Goal: Information Seeking & Learning: Learn about a topic

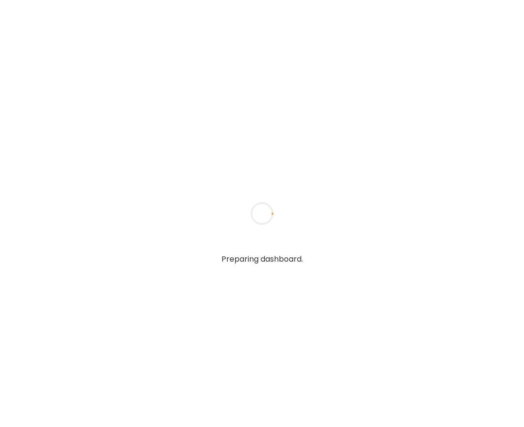
type input "**********"
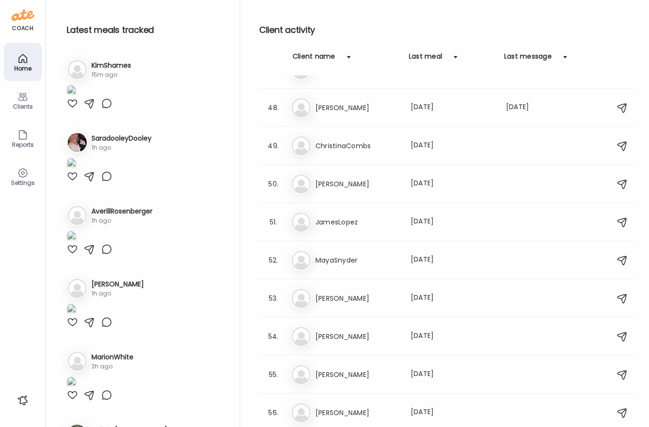
scroll to position [2314, 0]
type input "**********"
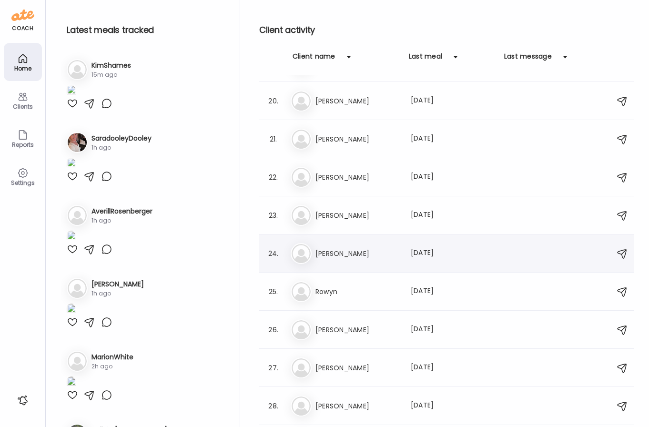
click at [495, 262] on div "wa [PERSON_NAME] Last meal: [DATE]" at bounding box center [448, 253] width 315 height 21
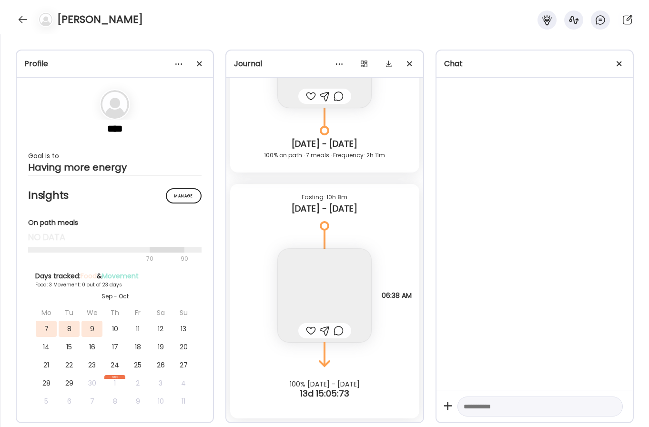
scroll to position [13017, 0]
click at [196, 64] on div at bounding box center [199, 63] width 19 height 19
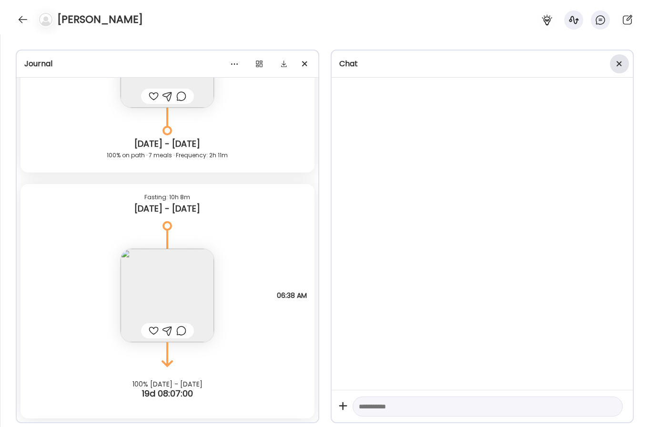
click at [523, 63] on span at bounding box center [619, 63] width 5 height 5
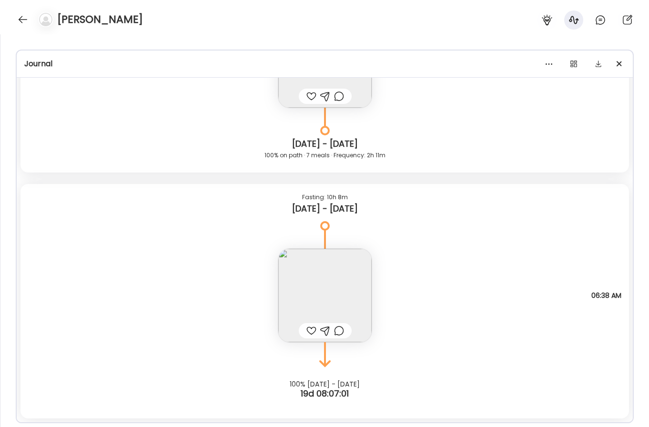
click at [318, 291] on img at bounding box center [324, 295] width 93 height 93
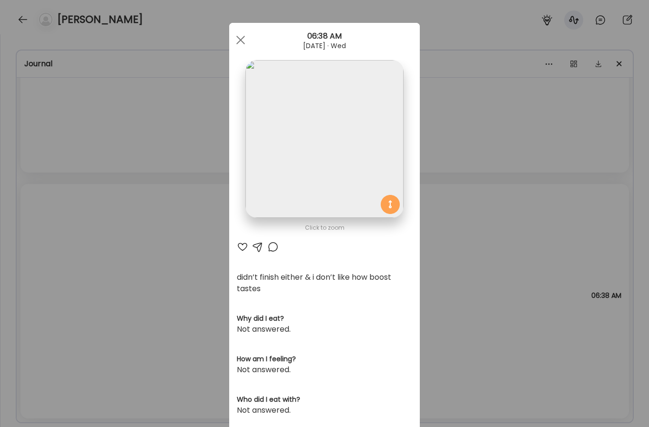
click at [453, 165] on div "Ate Coach Dashboard Wahoo! It’s official Take a moment to set up your Coach Pro…" at bounding box center [324, 213] width 649 height 427
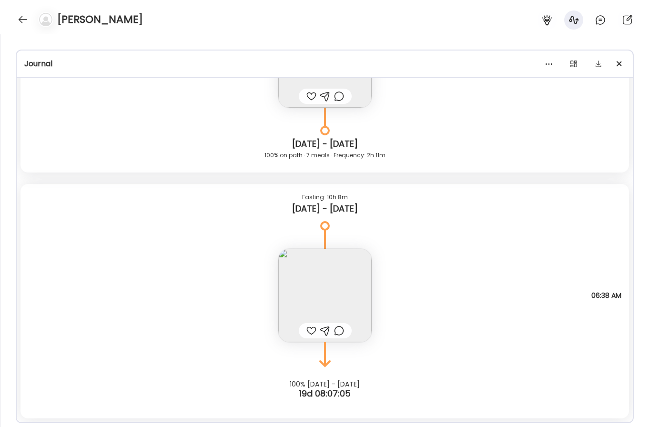
scroll to position [12859, 0]
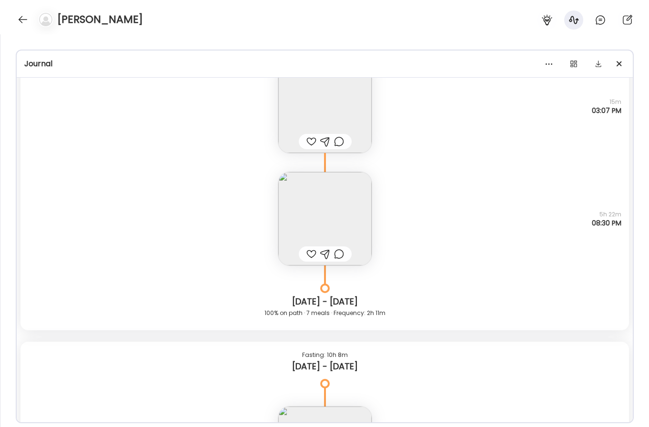
click at [340, 209] on img at bounding box center [324, 218] width 93 height 93
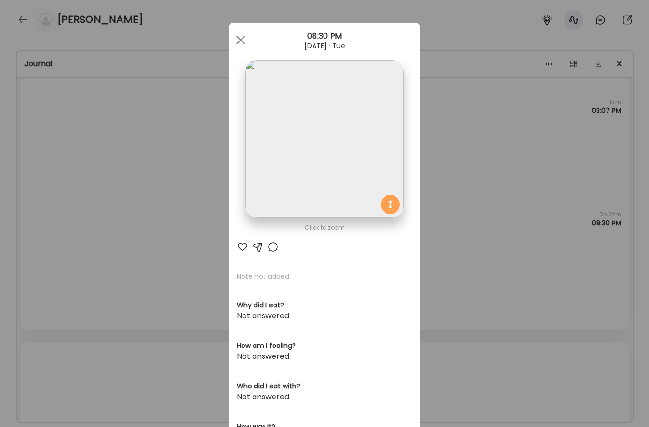
click at [453, 159] on div "Ate Coach Dashboard Wahoo! It’s official Take a moment to set up your Coach Pro…" at bounding box center [324, 213] width 649 height 427
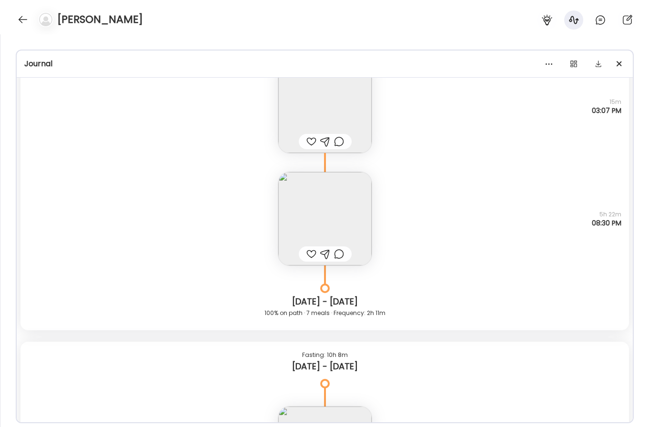
scroll to position [12754, 0]
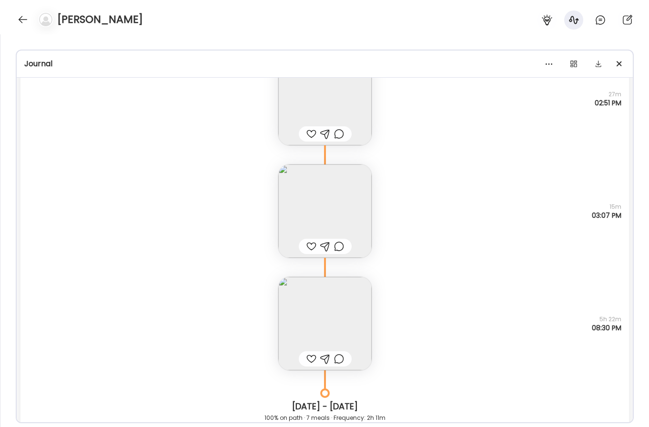
click at [281, 216] on img at bounding box center [324, 211] width 93 height 93
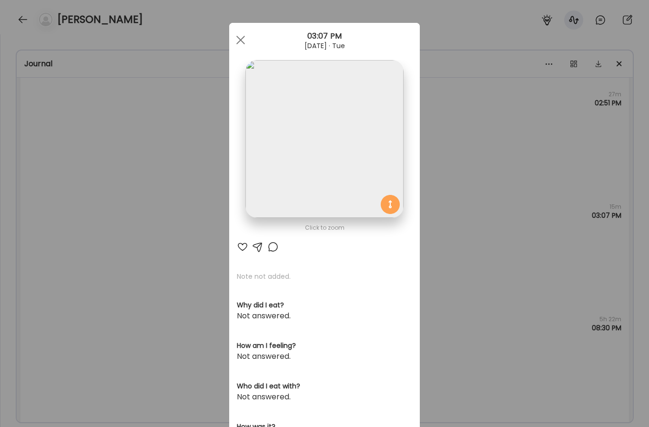
click at [469, 148] on div "Ate Coach Dashboard Wahoo! It’s official Take a moment to set up your Coach Pro…" at bounding box center [324, 213] width 649 height 427
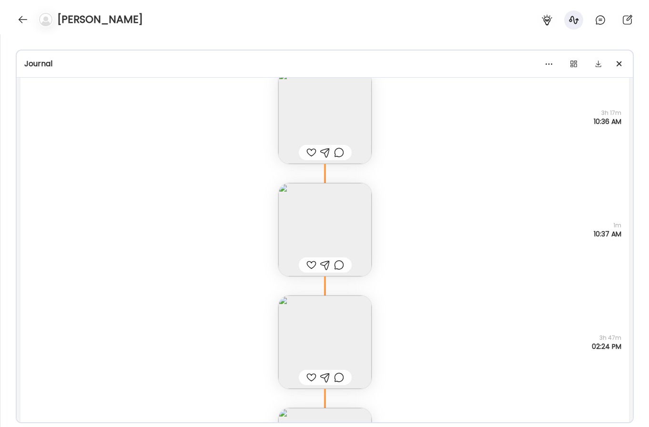
scroll to position [12397, 0]
click at [333, 230] on img at bounding box center [324, 230] width 93 height 93
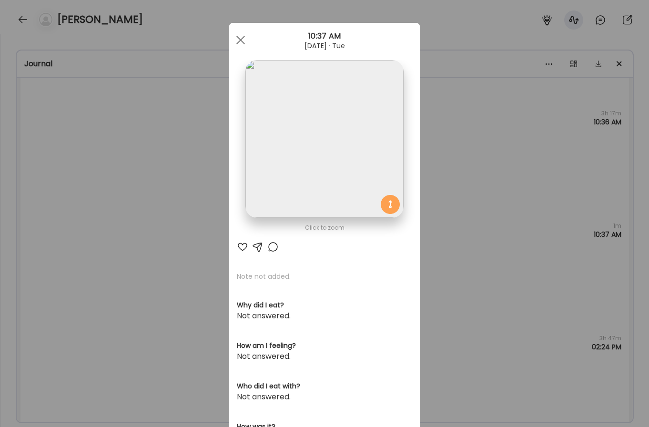
click at [452, 219] on div "Ate Coach Dashboard Wahoo! It’s official Take a moment to set up your Coach Pro…" at bounding box center [324, 213] width 649 height 427
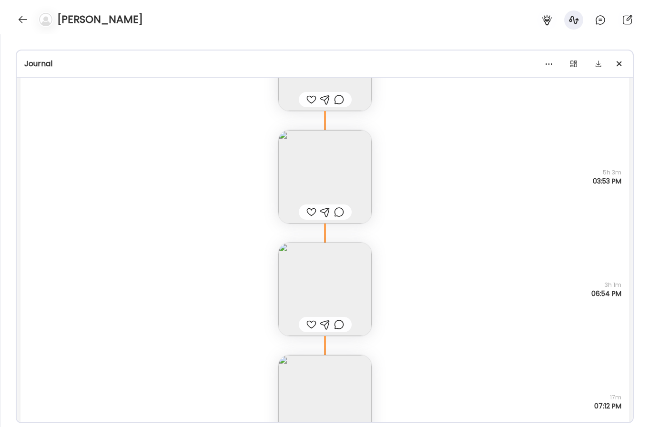
scroll to position [11521, 0]
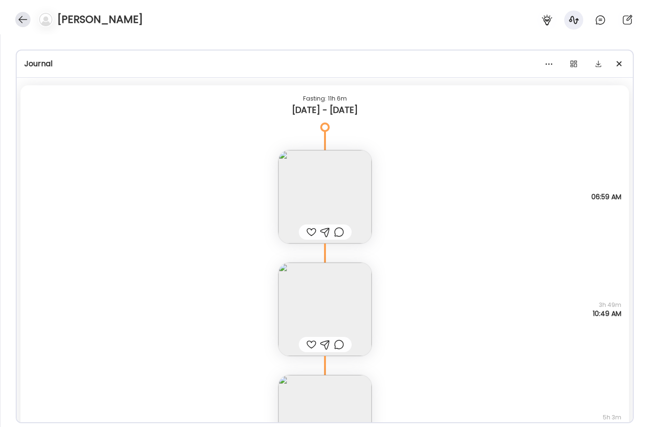
click at [23, 18] on div at bounding box center [22, 19] width 15 height 15
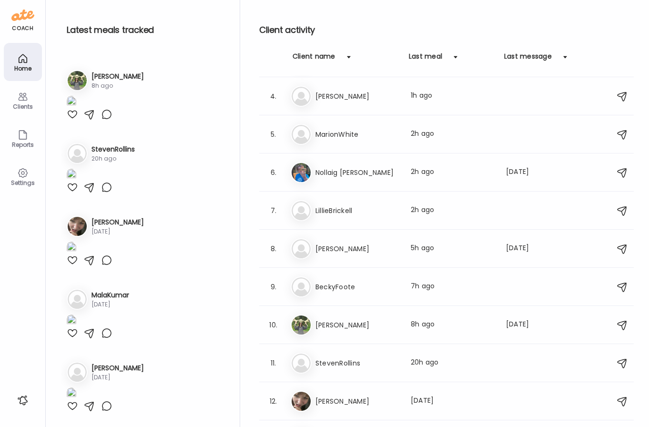
scroll to position [299, 0]
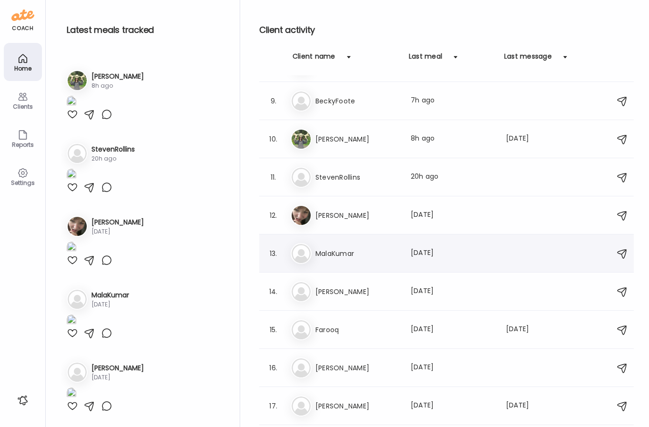
click at [355, 256] on h3 "MalaKumar" at bounding box center [358, 253] width 84 height 11
click at [348, 237] on div at bounding box center [325, 214] width 46 height 46
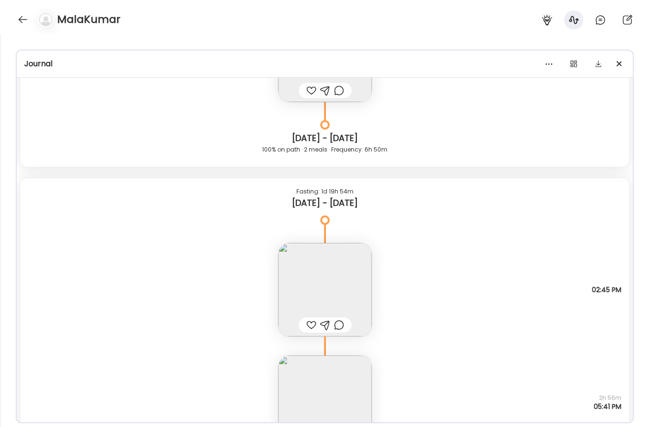
scroll to position [8139, 0]
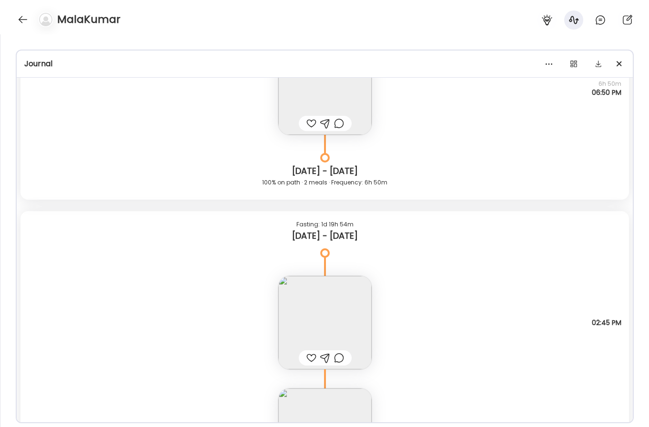
click at [418, 176] on div "Tuesday - Sep 23" at bounding box center [325, 170] width 594 height 11
click at [17, 17] on div at bounding box center [22, 19] width 15 height 15
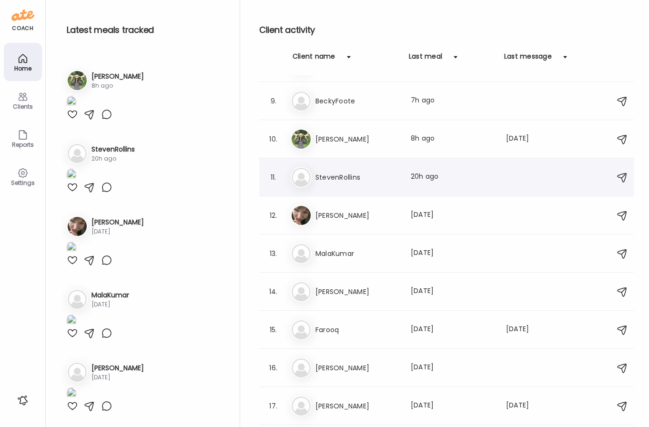
scroll to position [0, 0]
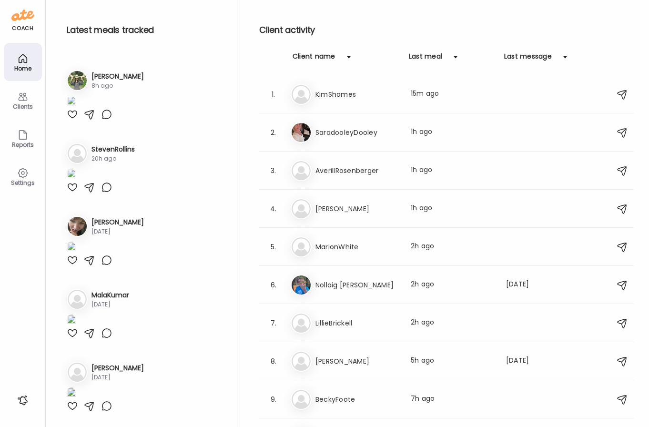
click at [380, 23] on h2 "Client activity" at bounding box center [446, 30] width 375 height 14
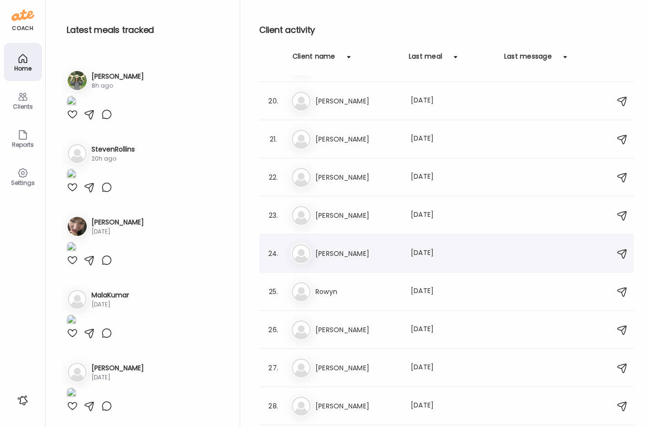
click at [361, 254] on h3 "wade" at bounding box center [358, 253] width 84 height 11
click at [348, 237] on div at bounding box center [325, 214] width 46 height 46
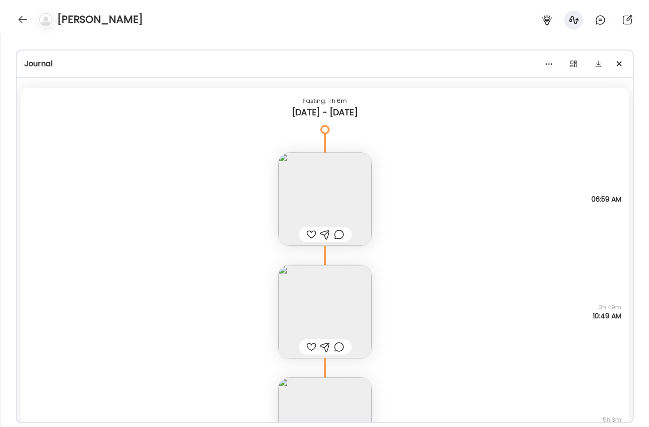
scroll to position [11744, 0]
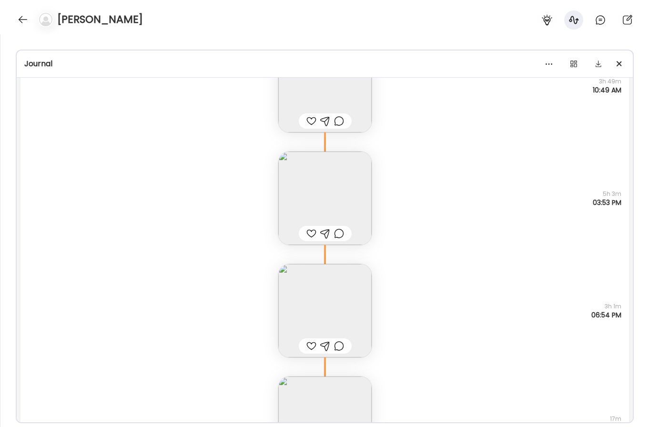
click at [327, 286] on img at bounding box center [324, 310] width 93 height 93
click at [327, 286] on div "Click to zoom AteMate AI Note not added. Why did I eat? Not answered. How am I …" at bounding box center [324, 415] width 191 height 561
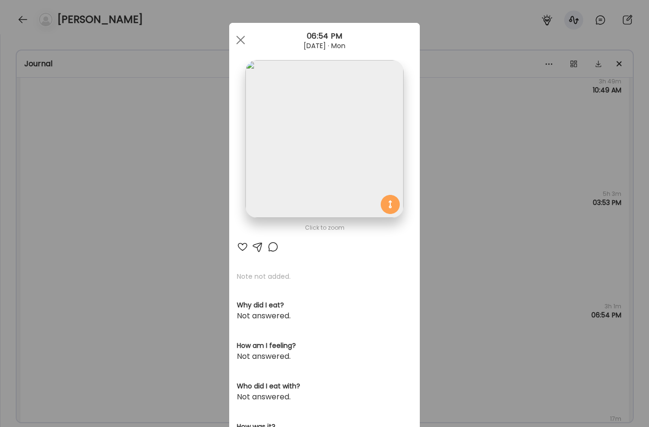
click at [216, 193] on div "Ate Coach Dashboard Wahoo! It’s official Take a moment to set up your Coach Pro…" at bounding box center [324, 213] width 649 height 427
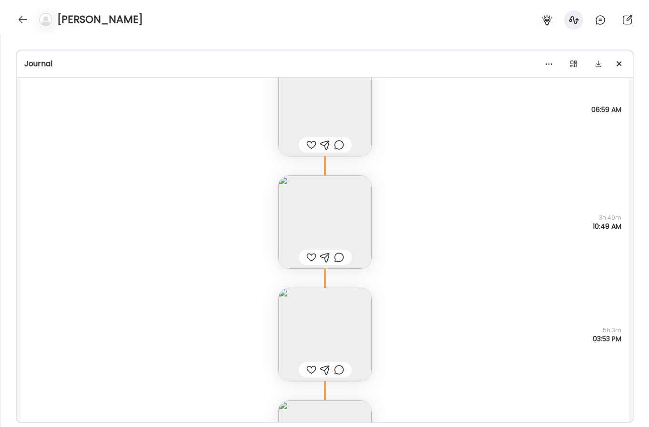
scroll to position [11562, 0]
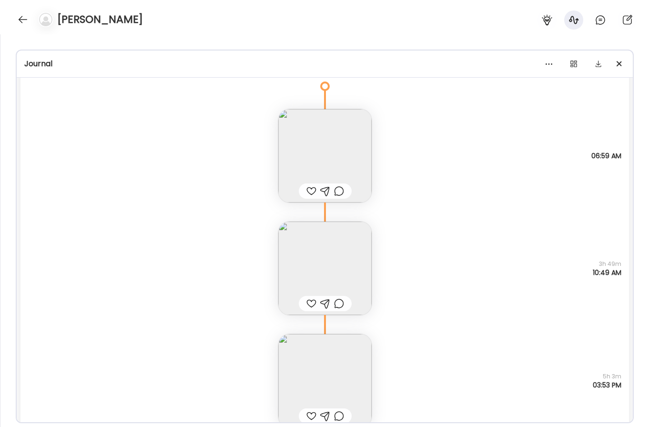
click at [344, 160] on img at bounding box center [324, 155] width 93 height 93
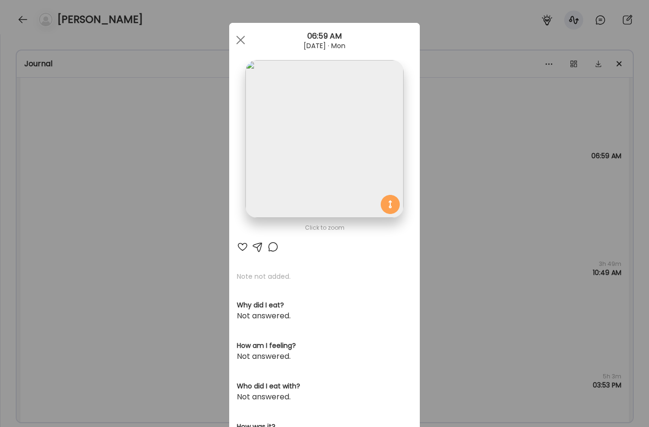
click at [451, 162] on div "Ate Coach Dashboard Wahoo! It’s official Take a moment to set up your Coach Pro…" at bounding box center [324, 213] width 649 height 427
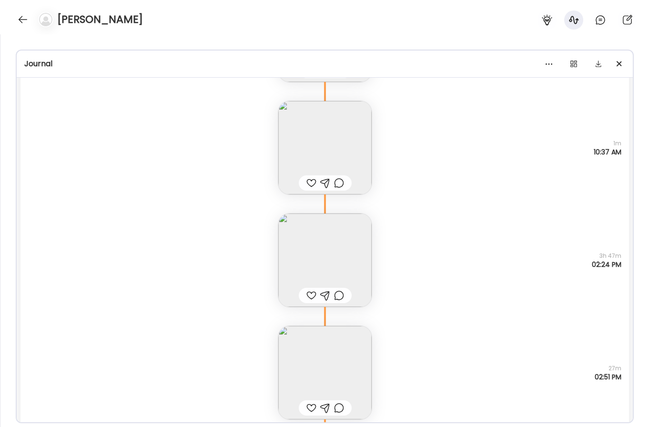
scroll to position [12501, 0]
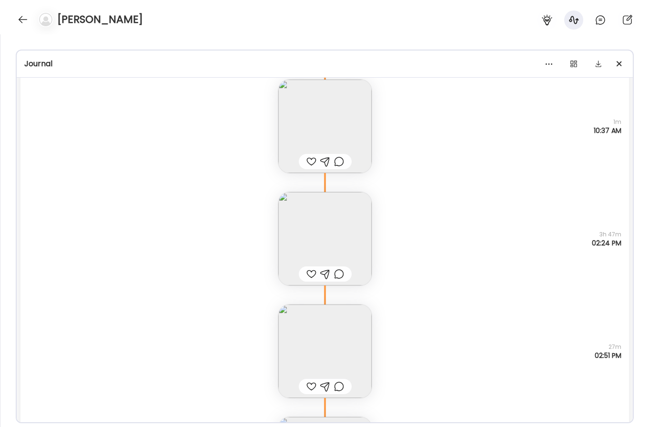
click at [336, 111] on img at bounding box center [324, 126] width 93 height 93
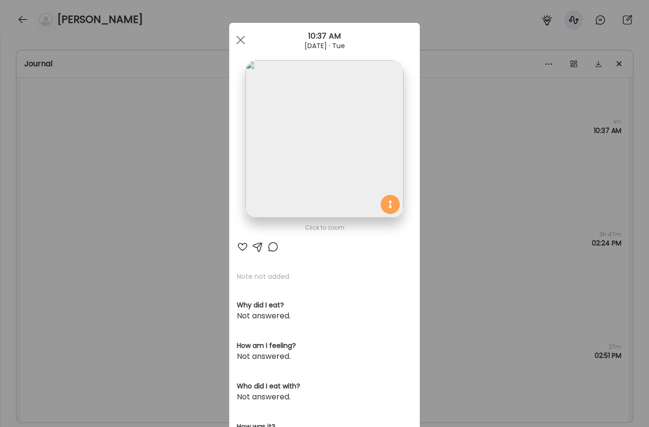
click at [346, 123] on img at bounding box center [325, 139] width 158 height 158
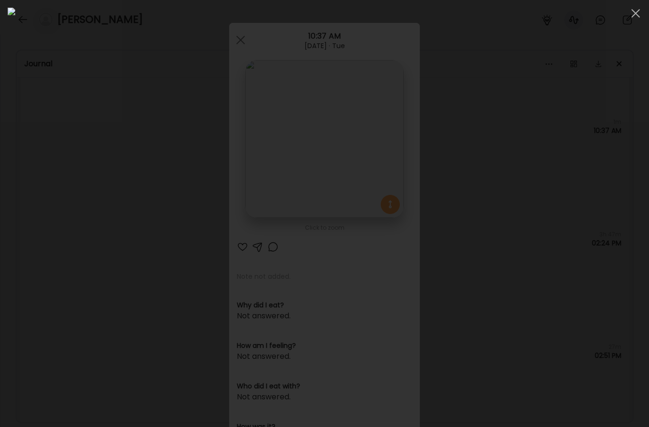
click at [523, 188] on div at bounding box center [325, 214] width 634 height 412
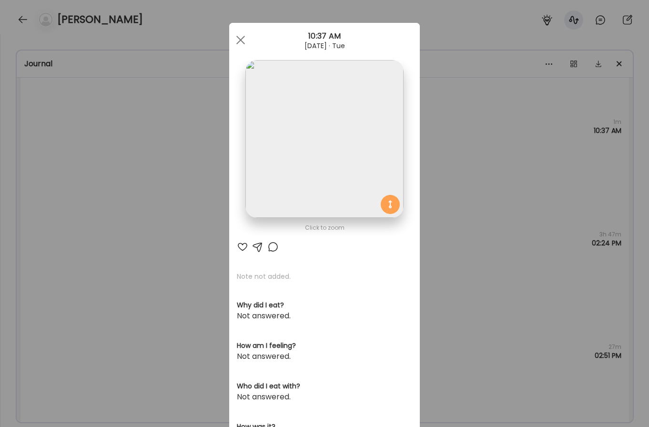
click at [523, 221] on div "Ate Coach Dashboard Wahoo! It’s official Take a moment to set up your Coach Pro…" at bounding box center [324, 213] width 649 height 427
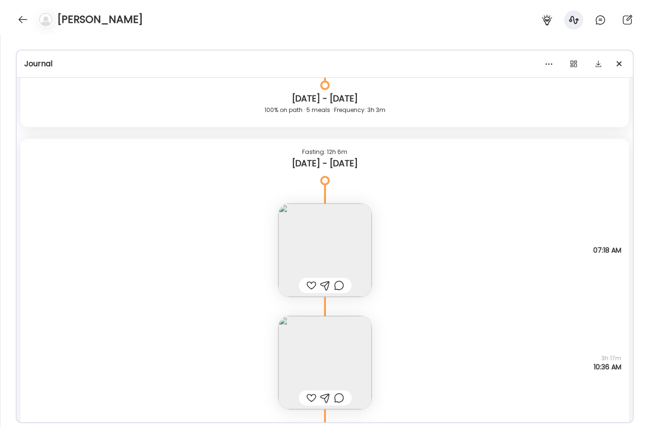
scroll to position [12278, 0]
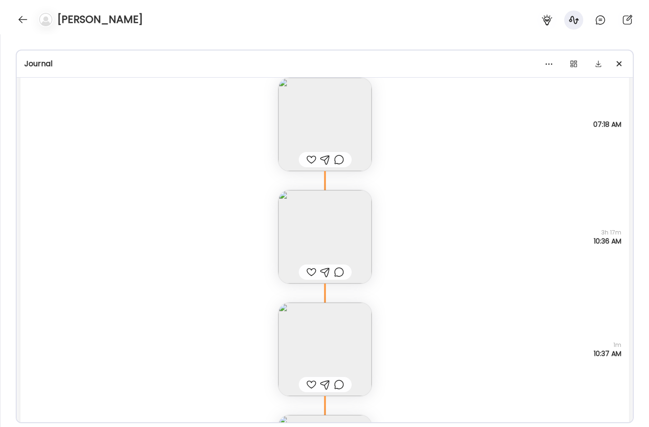
click at [323, 216] on img at bounding box center [324, 236] width 93 height 93
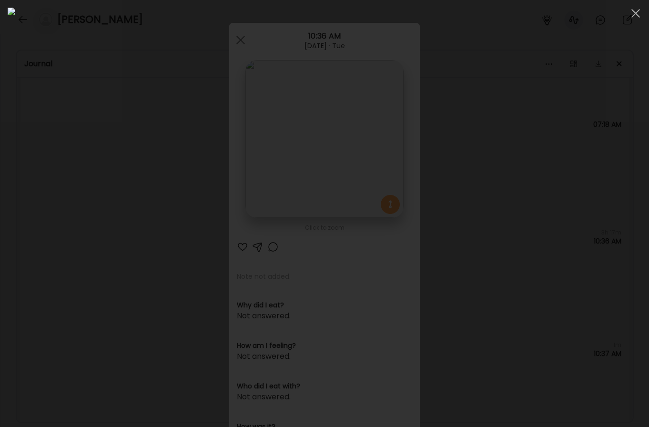
click at [95, 295] on div at bounding box center [325, 214] width 634 height 412
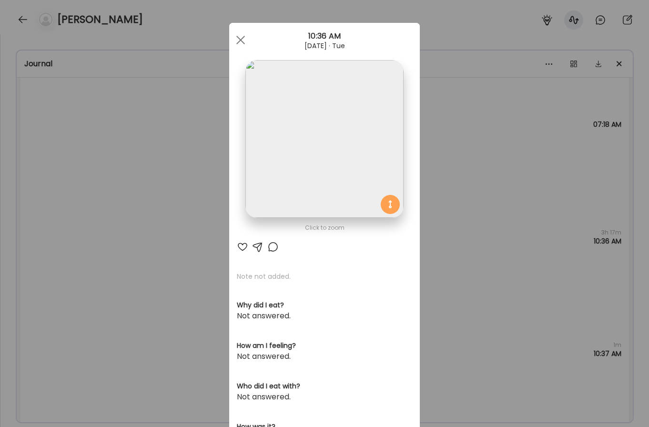
click at [192, 288] on div "Ate Coach Dashboard Wahoo! It’s official Take a moment to set up your Coach Pro…" at bounding box center [324, 213] width 649 height 427
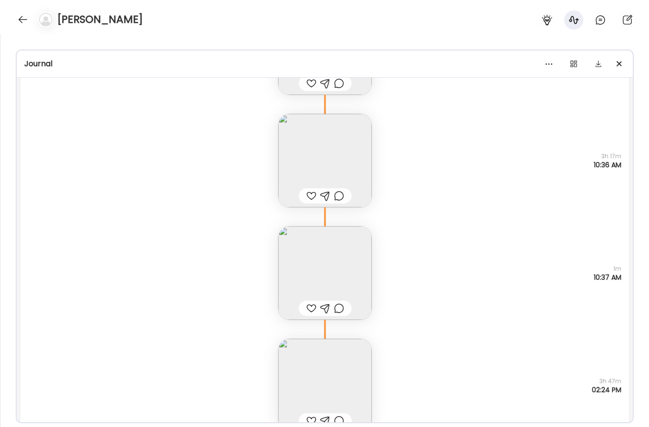
scroll to position [12356, 0]
click at [317, 150] on img at bounding box center [324, 158] width 93 height 93
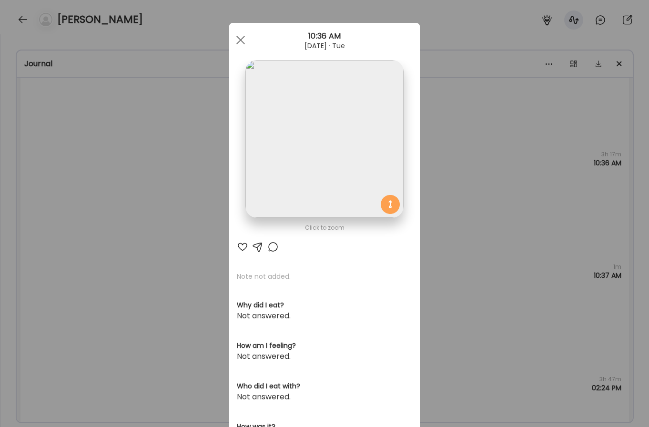
click at [208, 257] on div "Ate Coach Dashboard Wahoo! It’s official Take a moment to set up your Coach Pro…" at bounding box center [324, 213] width 649 height 427
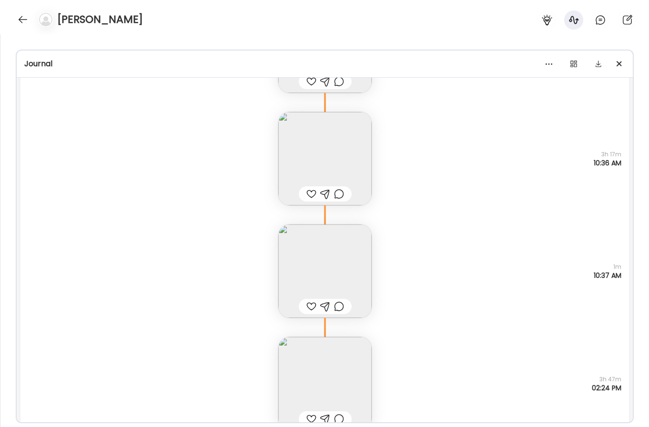
click at [320, 255] on img at bounding box center [324, 271] width 93 height 93
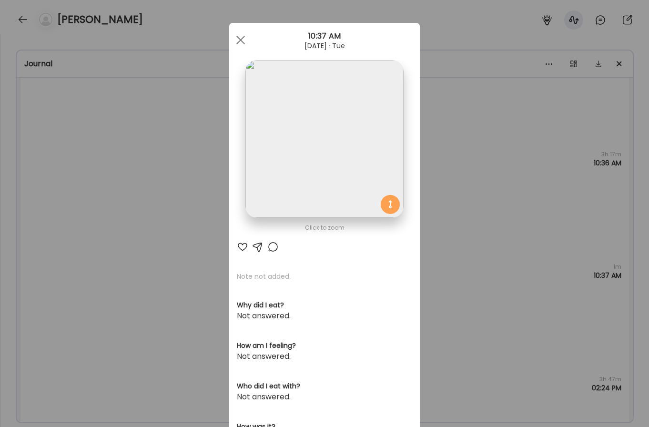
click at [212, 220] on div "Ate Coach Dashboard Wahoo! It’s official Take a moment to set up your Coach Pro…" at bounding box center [324, 213] width 649 height 427
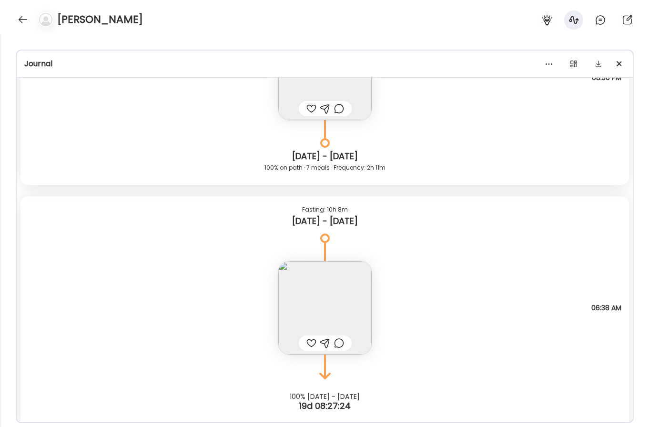
scroll to position [13017, 0]
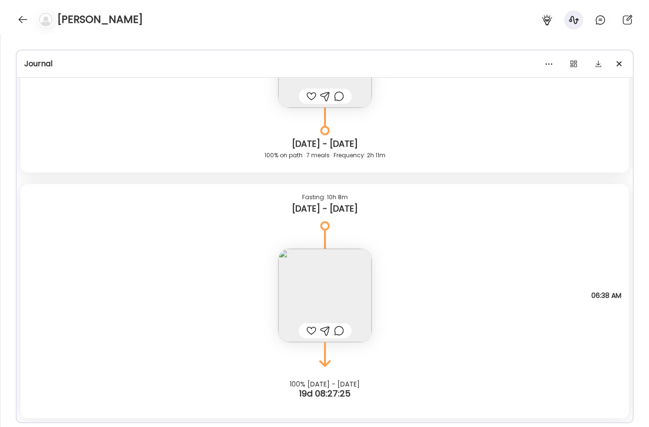
click at [341, 277] on img at bounding box center [324, 295] width 93 height 93
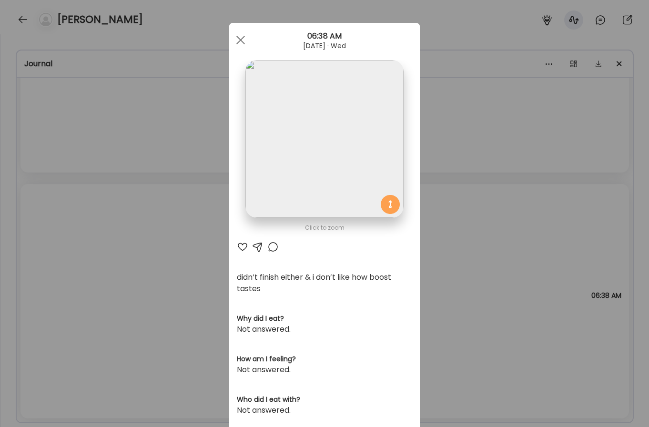
click at [345, 132] on img at bounding box center [325, 139] width 158 height 158
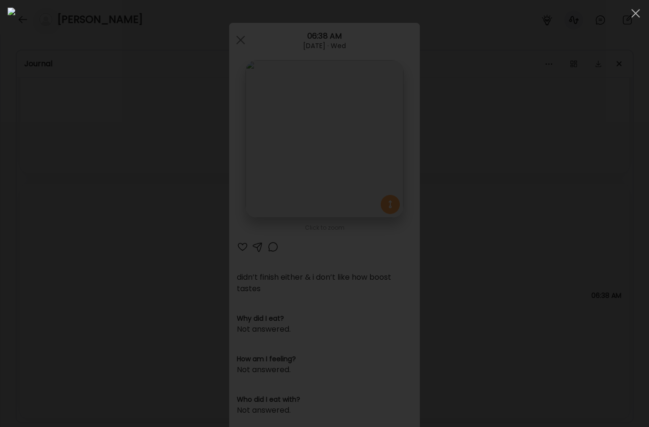
click at [51, 215] on div at bounding box center [325, 214] width 634 height 412
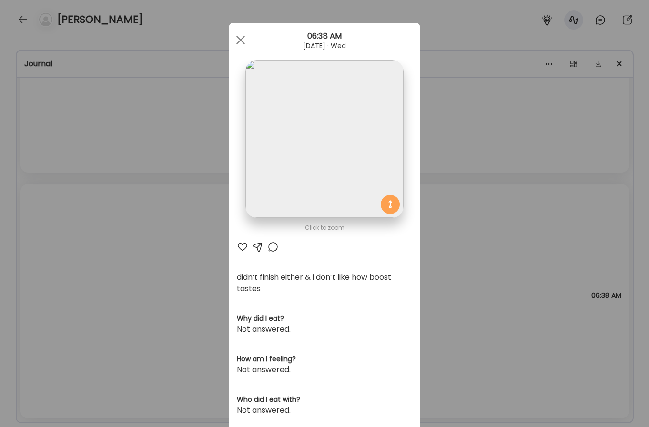
click at [125, 267] on div "Ate Coach Dashboard Wahoo! It’s official Take a moment to set up your Coach Pro…" at bounding box center [324, 213] width 649 height 427
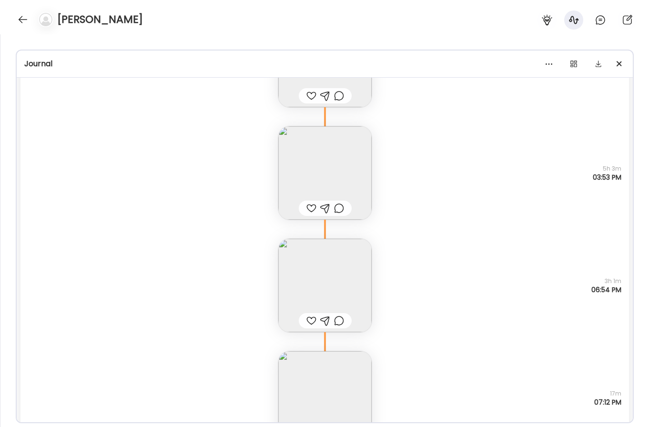
scroll to position [11761, 0]
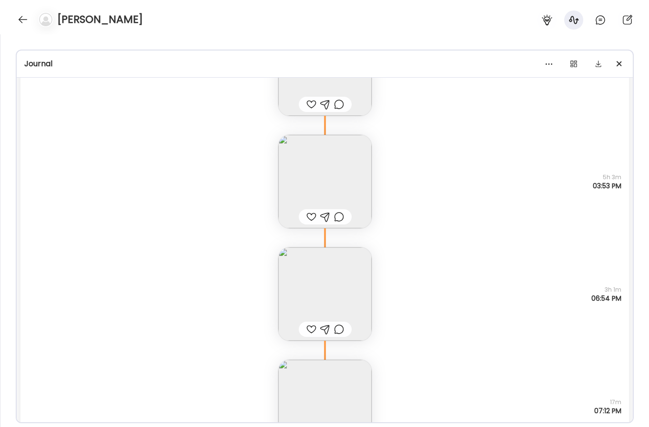
click at [340, 270] on img at bounding box center [324, 293] width 93 height 93
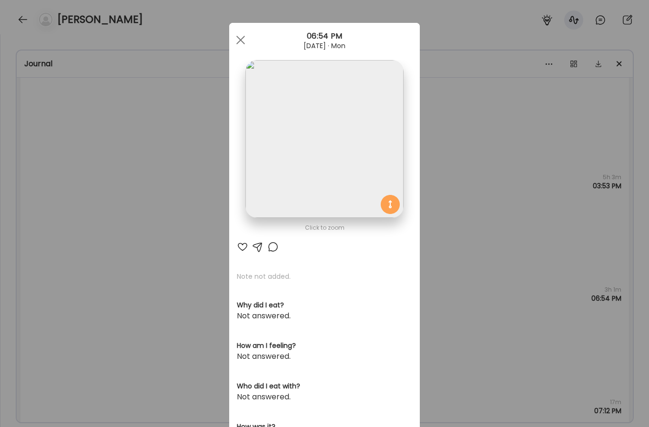
click at [320, 144] on img at bounding box center [325, 139] width 158 height 158
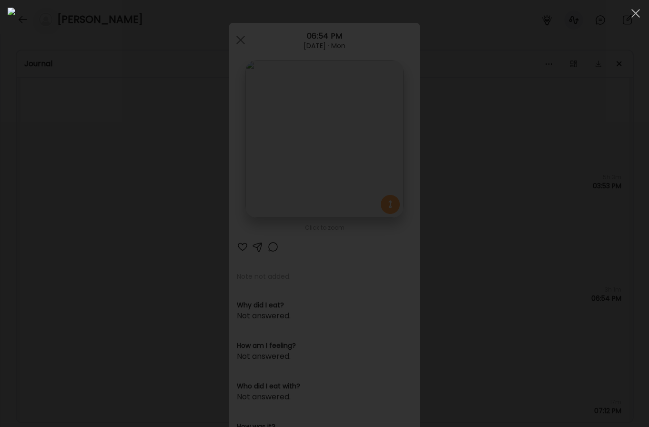
click at [70, 254] on div at bounding box center [325, 214] width 634 height 412
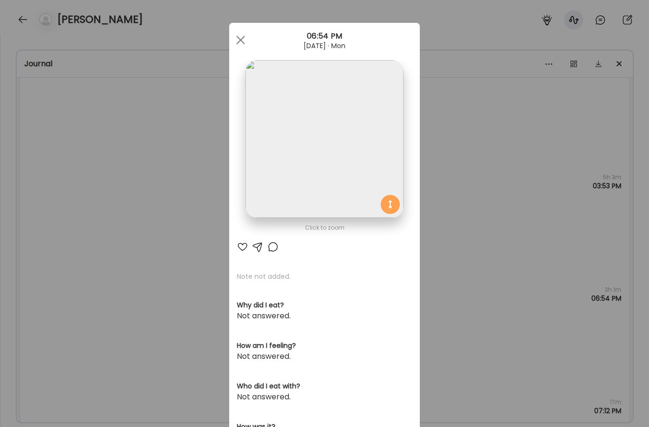
click at [114, 283] on div "Ate Coach Dashboard Wahoo! It’s official Take a moment to set up your Coach Pro…" at bounding box center [324, 213] width 649 height 427
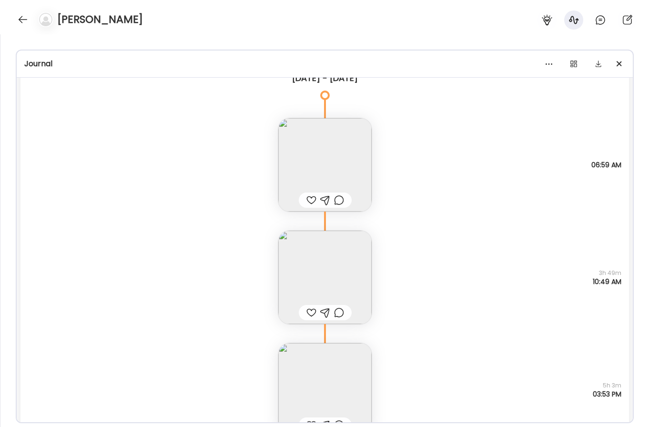
scroll to position [11462, 0]
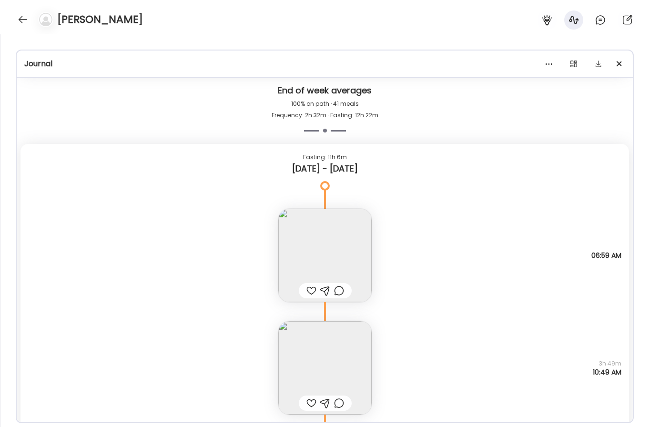
click at [355, 371] on img at bounding box center [324, 367] width 93 height 93
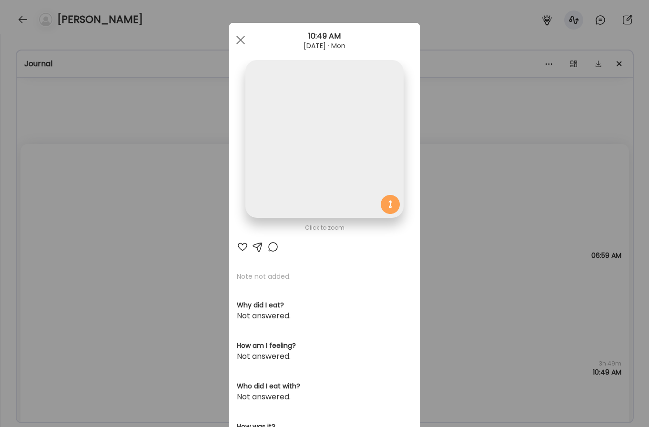
click at [341, 200] on img at bounding box center [325, 139] width 158 height 158
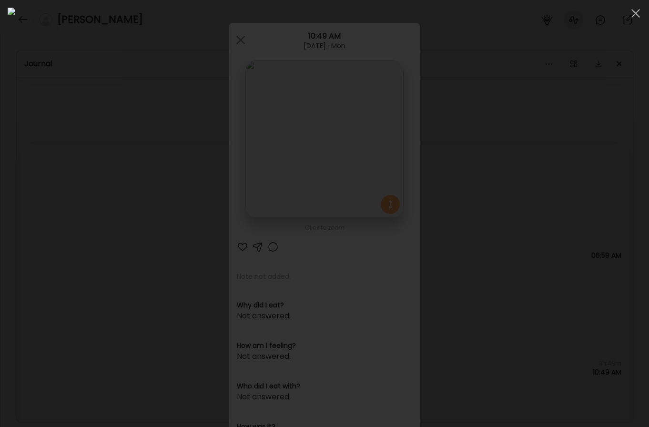
click at [105, 233] on div at bounding box center [325, 214] width 634 height 412
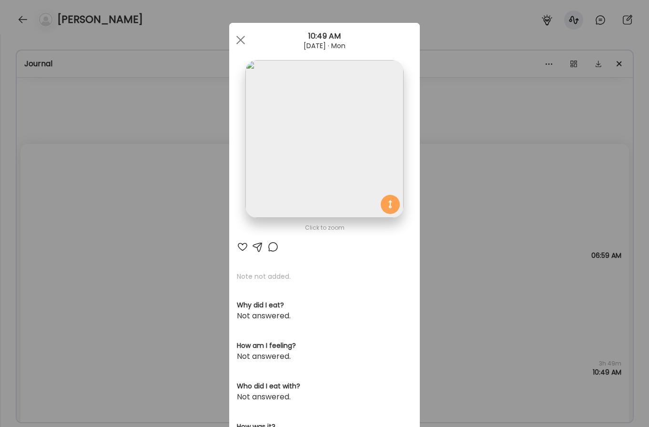
click at [122, 226] on div "Ate Coach Dashboard Wahoo! It’s official Take a moment to set up your Coach Pro…" at bounding box center [324, 213] width 649 height 427
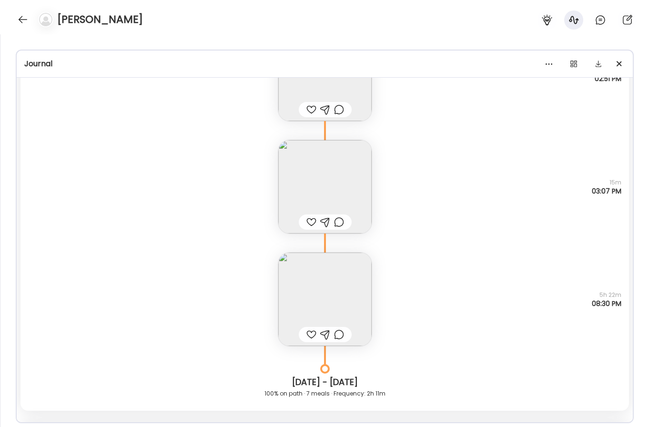
scroll to position [13017, 0]
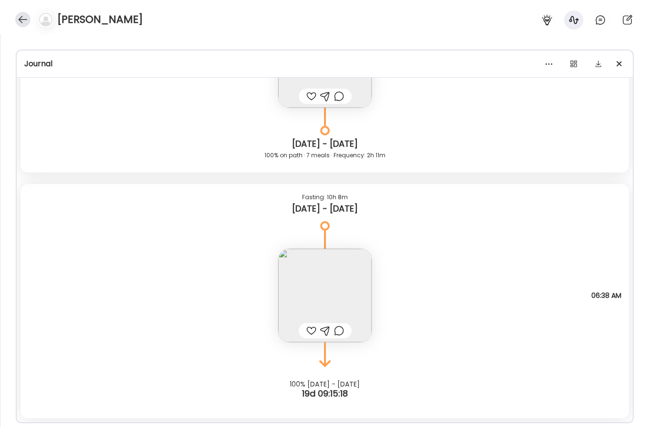
click at [26, 18] on div at bounding box center [22, 19] width 15 height 15
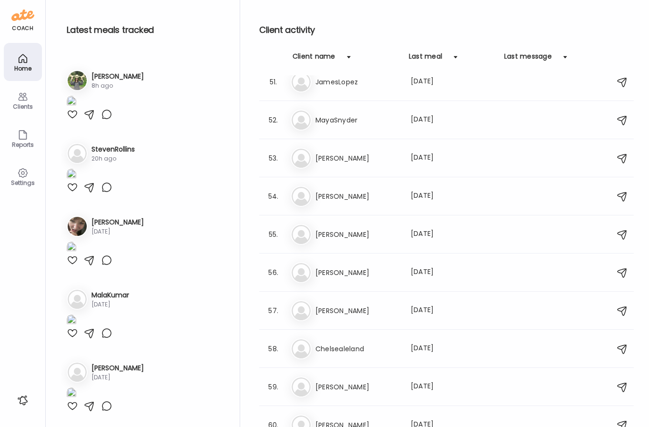
scroll to position [2314, 0]
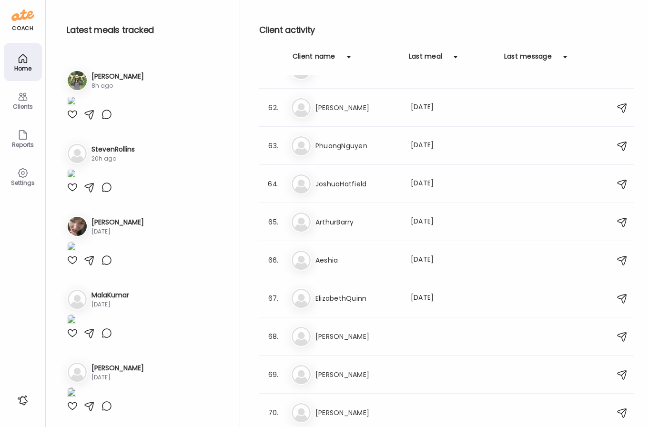
click at [160, 289] on div "Ma MalaKumar 2d ago" at bounding box center [143, 299] width 152 height 21
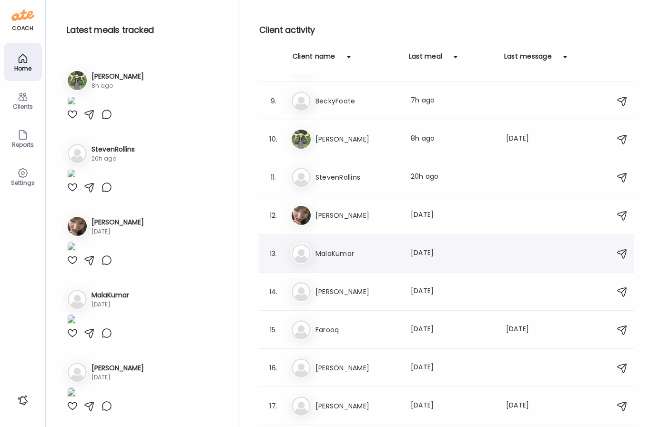
click at [337, 251] on h3 "MalaKumar" at bounding box center [358, 253] width 84 height 11
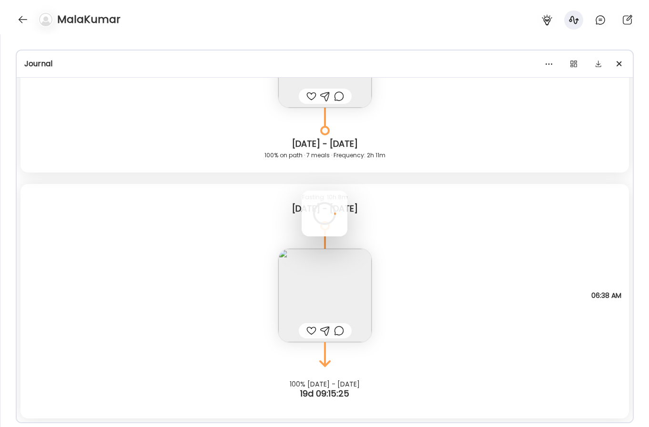
click at [337, 237] on div at bounding box center [325, 214] width 46 height 46
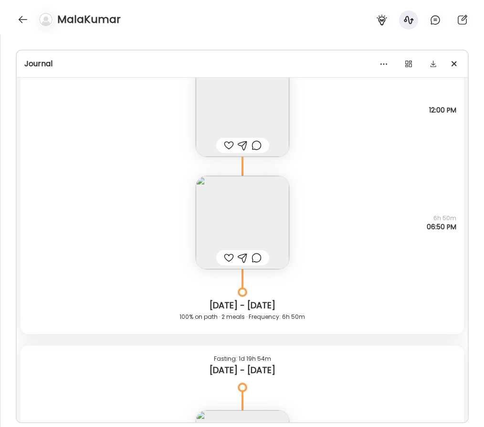
scroll to position [7775, 0]
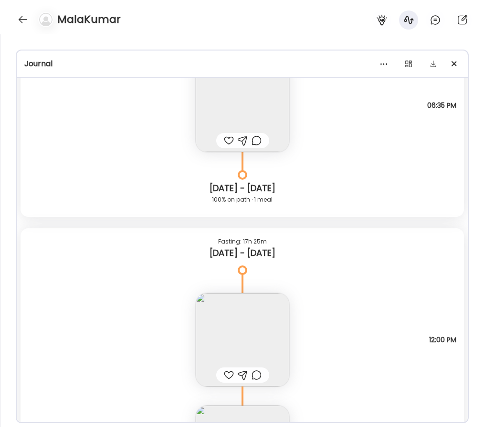
click at [255, 335] on img at bounding box center [242, 339] width 93 height 93
click at [255, 335] on div "Click to zoom AteMate AI Note not added. Why did I eat? Not answered. How am I …" at bounding box center [241, 415] width 191 height 561
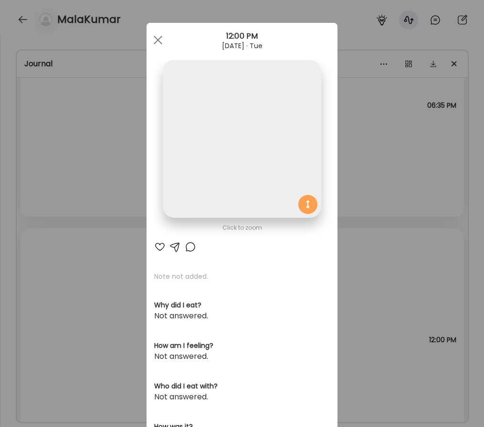
click at [375, 249] on div "Ate Coach Dashboard Wahoo! It’s official Take a moment to set up your Coach Pro…" at bounding box center [242, 213] width 484 height 427
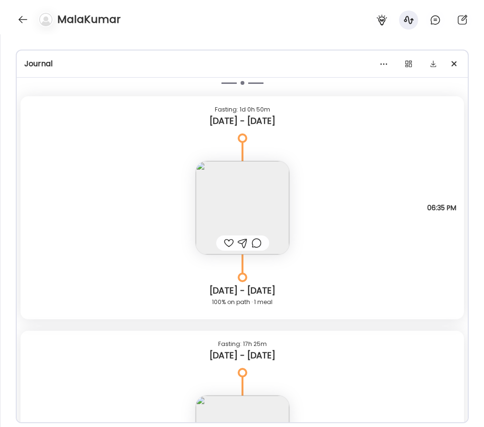
scroll to position [7609, 0]
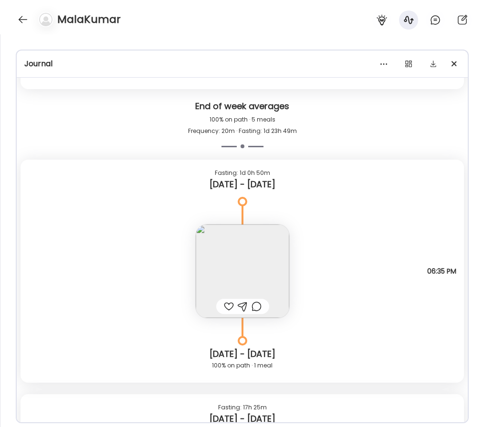
click at [241, 283] on img at bounding box center [242, 271] width 93 height 93
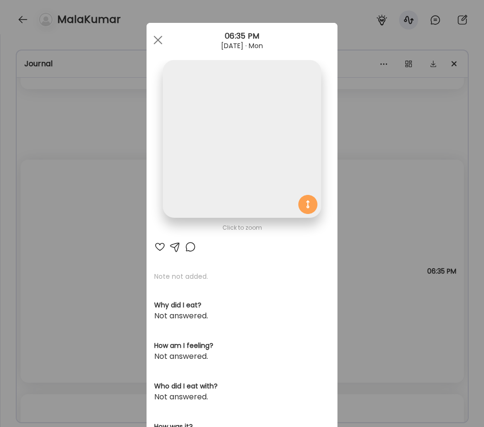
click at [241, 283] on div "Click to zoom AteMate AI Note not added. Why did I eat? Not answered. How am I …" at bounding box center [241, 303] width 191 height 561
click at [438, 253] on div "Ate Coach Dashboard Wahoo! It’s official Take a moment to set up your Coach Pro…" at bounding box center [242, 213] width 484 height 427
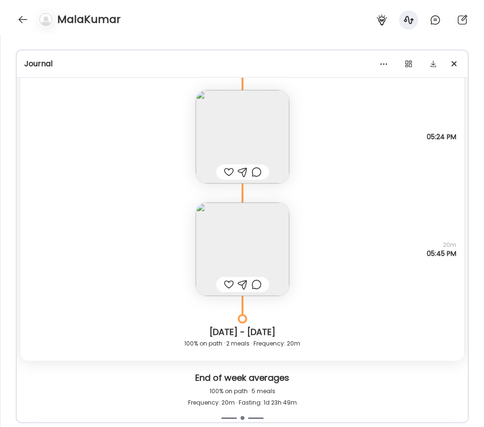
scroll to position [7235, 0]
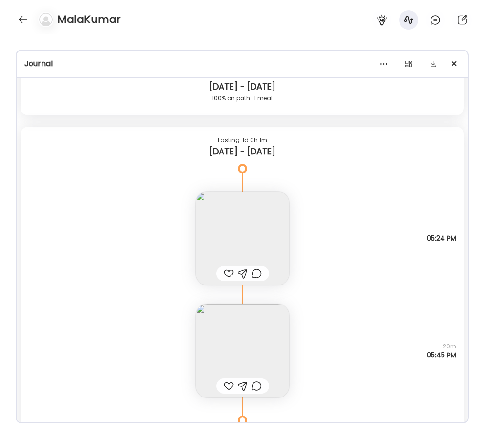
click at [254, 216] on img at bounding box center [242, 238] width 93 height 93
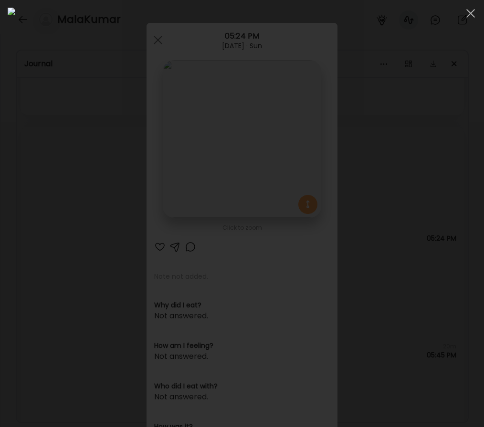
click at [24, 226] on div at bounding box center [242, 214] width 468 height 412
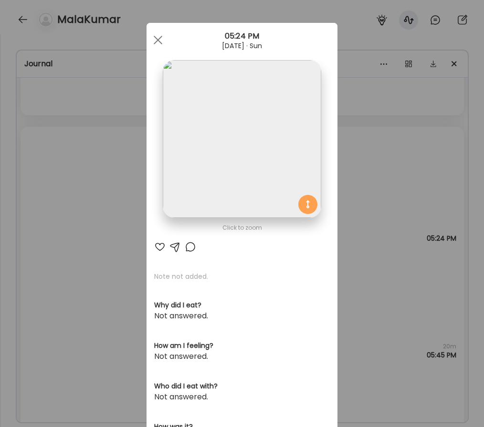
click at [339, 207] on div "Ate Coach Dashboard Wahoo! It’s official Take a moment to set up your Coach Pro…" at bounding box center [242, 213] width 484 height 427
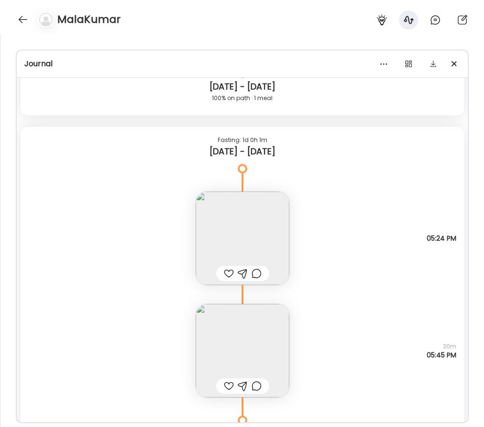
click at [260, 324] on img at bounding box center [242, 350] width 93 height 93
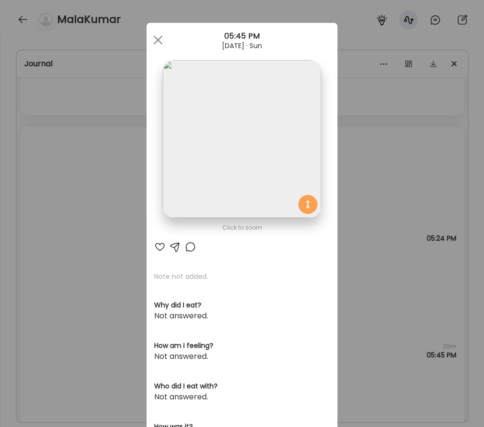
click at [377, 287] on div "Ate Coach Dashboard Wahoo! It’s official Take a moment to set up your Coach Pro…" at bounding box center [242, 213] width 484 height 427
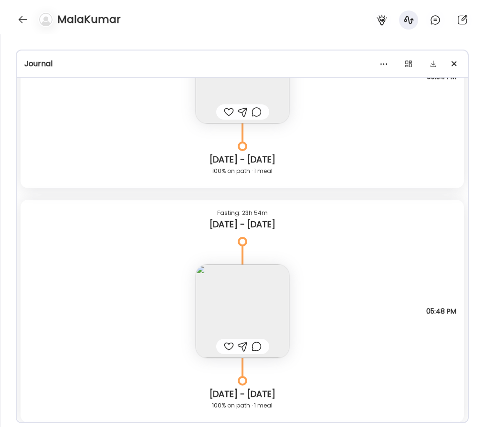
scroll to position [6687, 0]
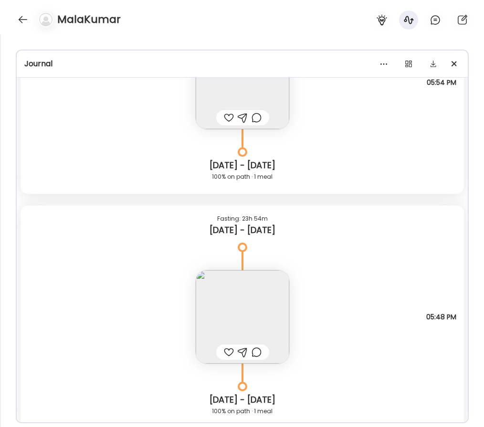
click at [262, 308] on img at bounding box center [242, 316] width 93 height 93
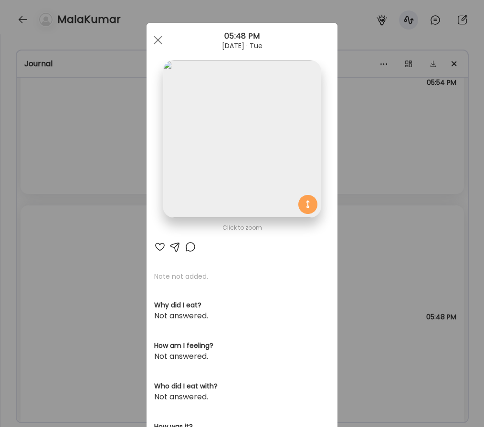
click at [410, 243] on div "Ate Coach Dashboard Wahoo! It’s official Take a moment to set up your Coach Pro…" at bounding box center [242, 213] width 484 height 427
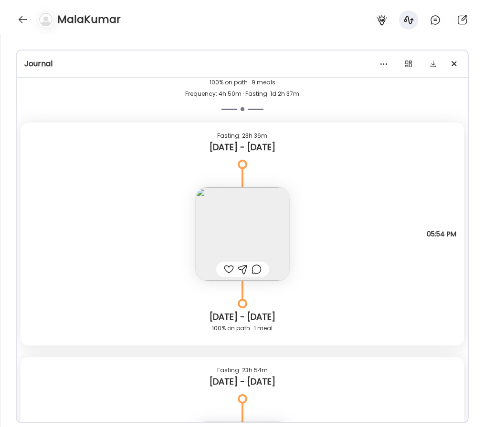
scroll to position [6462, 0]
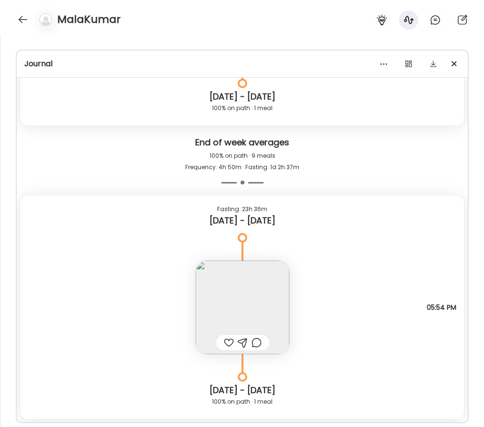
click at [284, 279] on img at bounding box center [242, 307] width 93 height 93
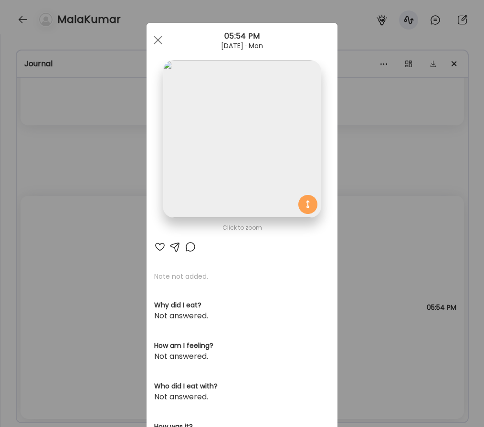
click at [400, 244] on div "Ate Coach Dashboard Wahoo! It’s official Take a moment to set up your Coach Pro…" at bounding box center [242, 213] width 484 height 427
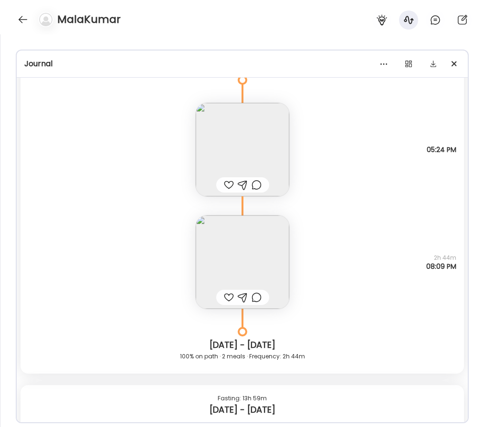
scroll to position [5356, 0]
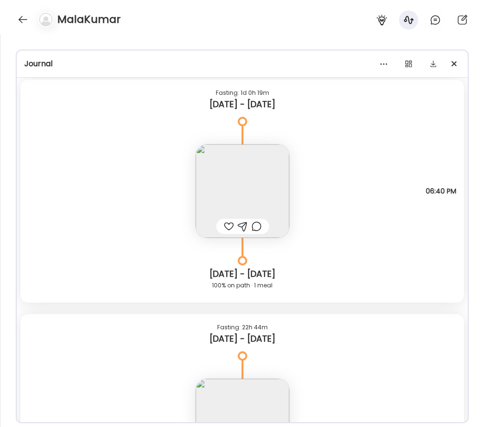
click at [264, 207] on img at bounding box center [242, 190] width 93 height 93
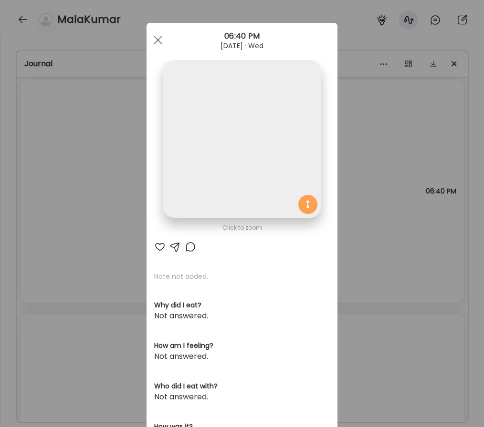
click at [375, 224] on div "Ate Coach Dashboard Wahoo! It’s official Take a moment to set up your Coach Pro…" at bounding box center [242, 213] width 484 height 427
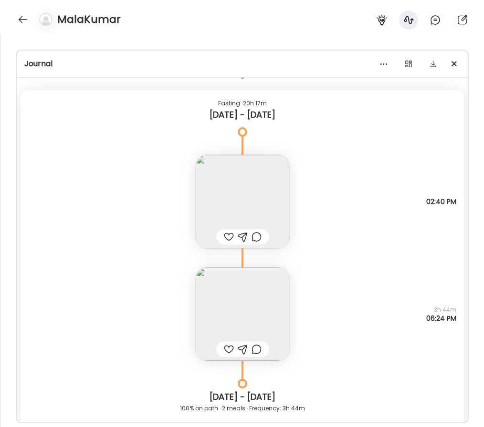
scroll to position [4755, 0]
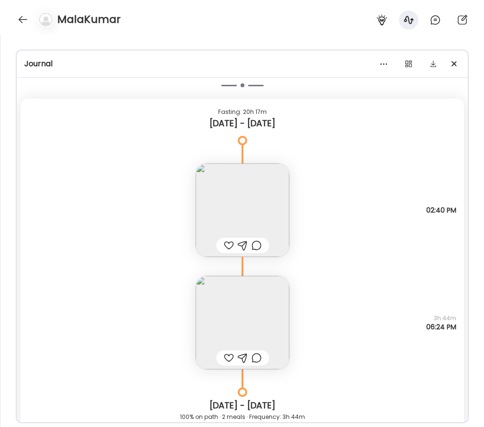
click at [273, 192] on img at bounding box center [242, 210] width 93 height 93
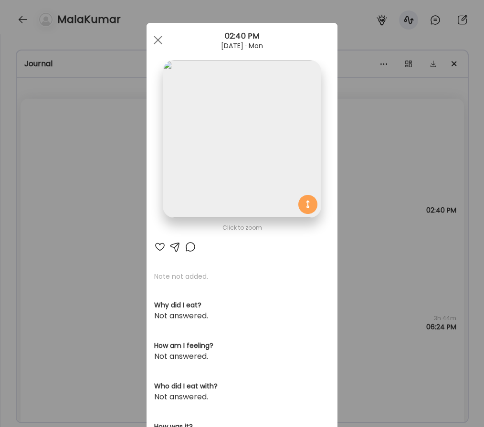
click at [294, 185] on img at bounding box center [242, 139] width 158 height 158
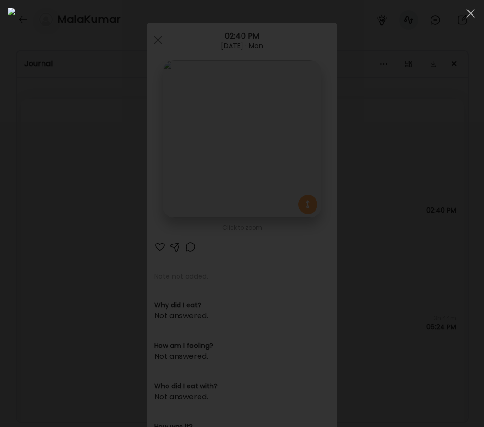
click at [7, 181] on div at bounding box center [242, 213] width 484 height 427
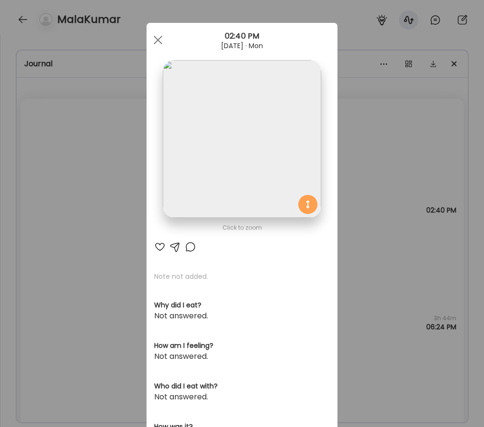
click at [82, 182] on div "Ate Coach Dashboard Wahoo! It’s official Take a moment to set up your Coach Pro…" at bounding box center [242, 213] width 484 height 427
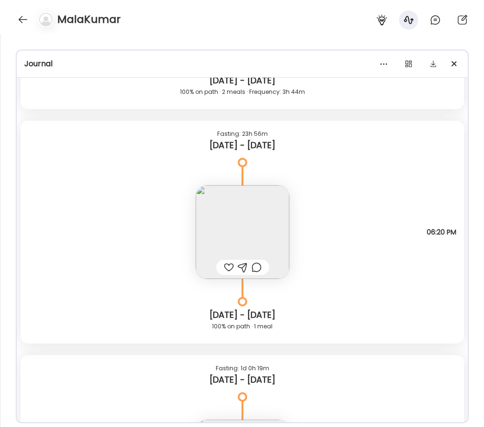
scroll to position [5121, 0]
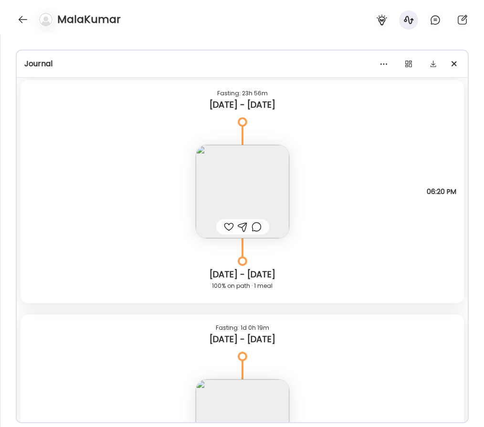
click at [240, 173] on img at bounding box center [242, 191] width 93 height 93
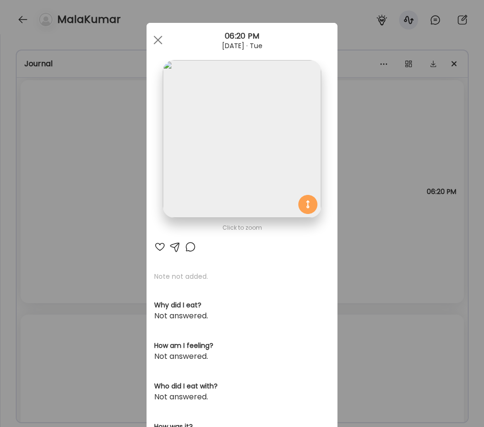
click at [113, 184] on div "Ate Coach Dashboard Wahoo! It’s official Take a moment to set up your Coach Pro…" at bounding box center [242, 213] width 484 height 427
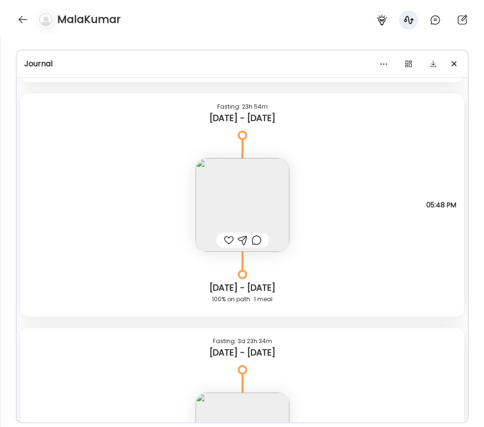
scroll to position [6794, 0]
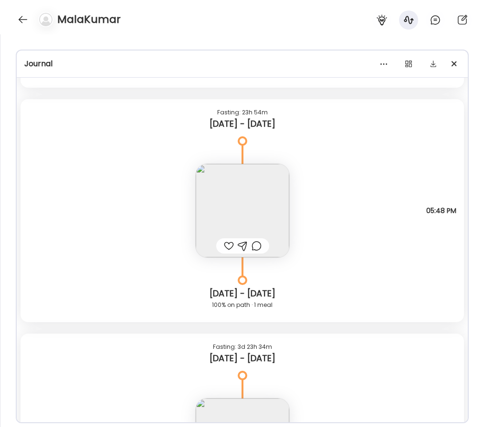
click at [270, 222] on img at bounding box center [242, 210] width 93 height 93
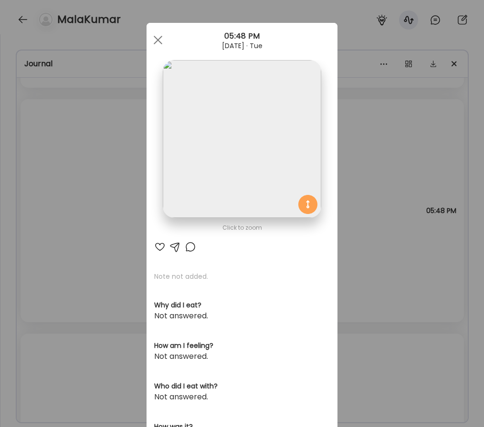
click at [255, 167] on img at bounding box center [242, 139] width 158 height 158
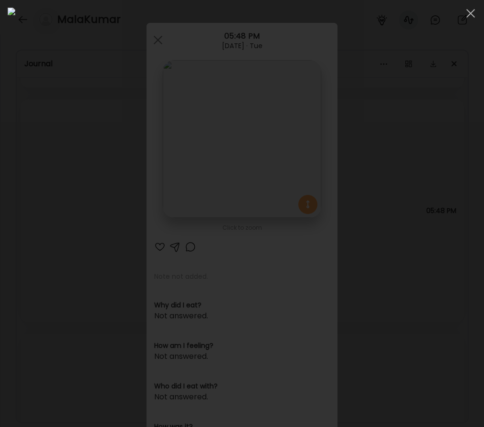
click at [27, 237] on div at bounding box center [242, 214] width 468 height 412
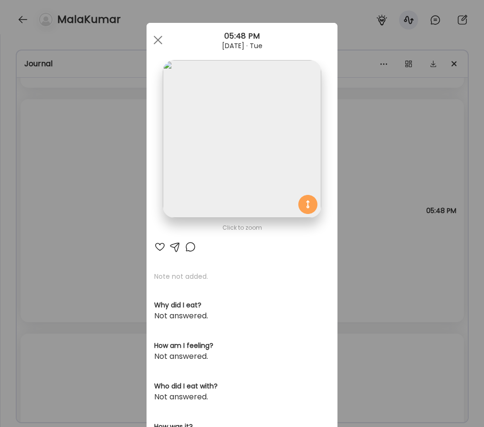
click at [42, 277] on div "Ate Coach Dashboard Wahoo! It’s official Take a moment to set up your Coach Pro…" at bounding box center [242, 213] width 484 height 427
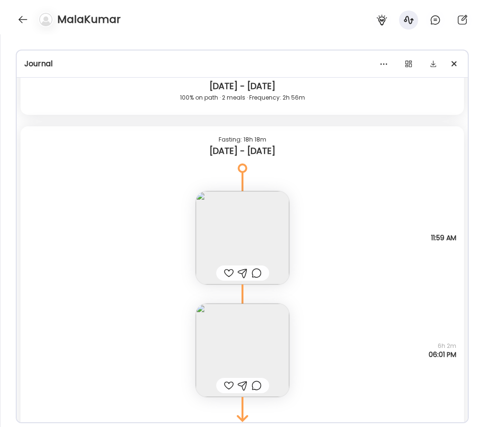
scroll to position [8626, 0]
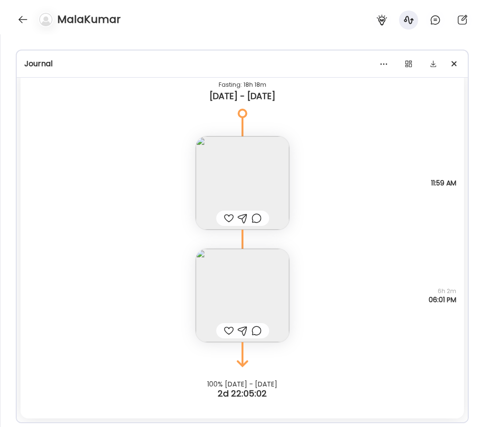
click at [240, 294] on img at bounding box center [242, 295] width 93 height 93
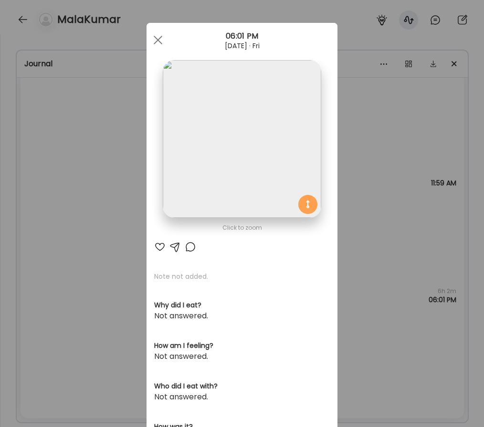
click at [282, 168] on img at bounding box center [242, 139] width 158 height 158
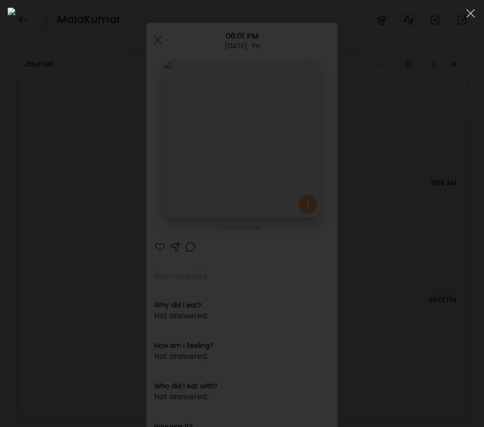
click at [11, 229] on div at bounding box center [242, 214] width 468 height 412
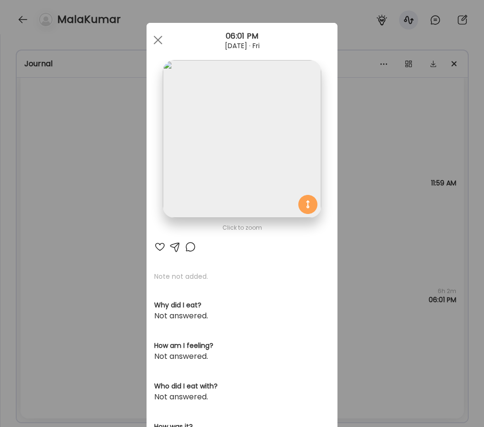
click at [116, 283] on div "Ate Coach Dashboard Wahoo! It’s official Take a moment to set up your Coach Pro…" at bounding box center [242, 213] width 484 height 427
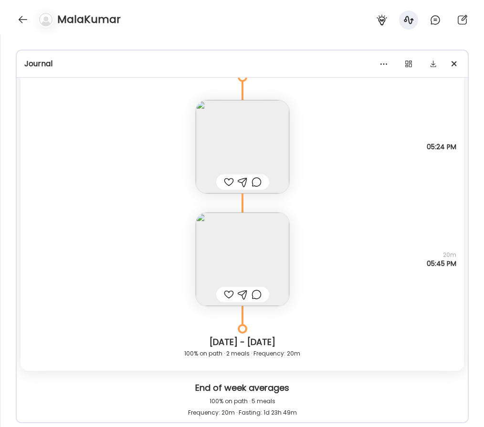
scroll to position [7280, 0]
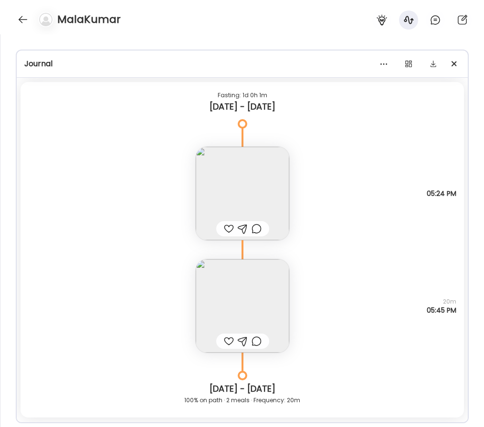
click at [230, 309] on img at bounding box center [242, 305] width 93 height 93
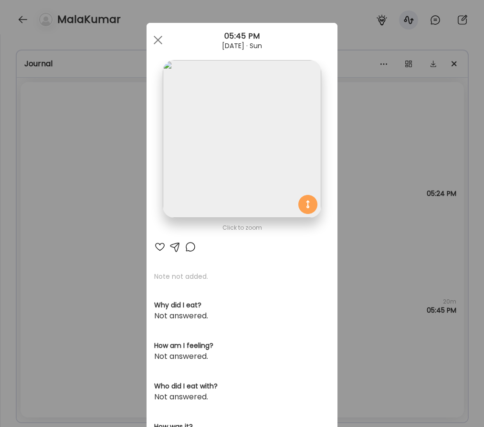
click at [375, 196] on div "Ate Coach Dashboard Wahoo! It’s official Take a moment to set up your Coach Pro…" at bounding box center [242, 213] width 484 height 427
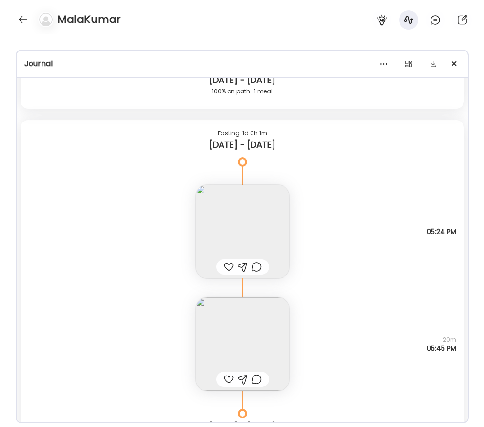
scroll to position [7216, 0]
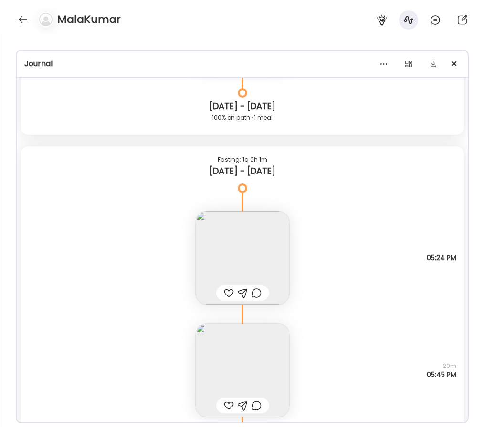
click at [275, 364] on img at bounding box center [242, 370] width 93 height 93
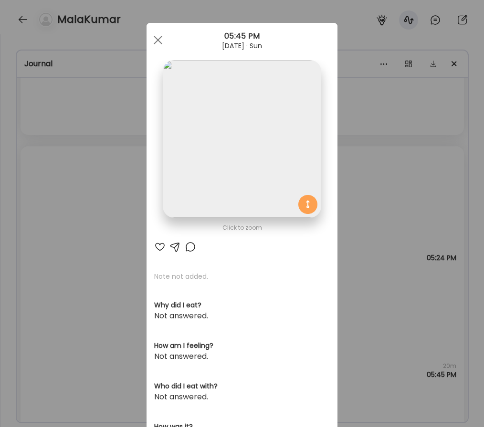
click at [248, 180] on img at bounding box center [242, 139] width 158 height 158
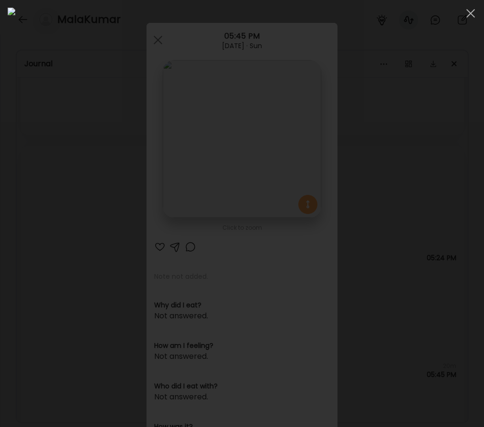
click at [23, 249] on div at bounding box center [242, 214] width 468 height 412
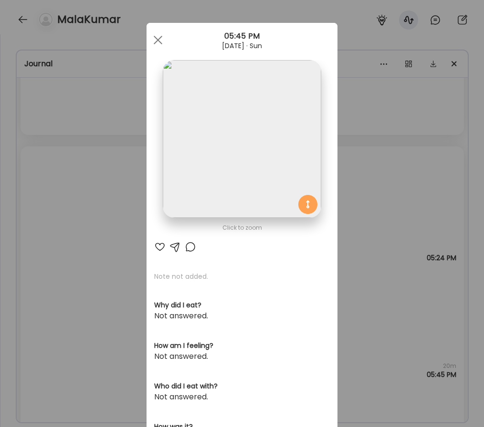
click at [87, 247] on div "Ate Coach Dashboard Wahoo! It’s official Take a moment to set up your Coach Pro…" at bounding box center [242, 213] width 484 height 427
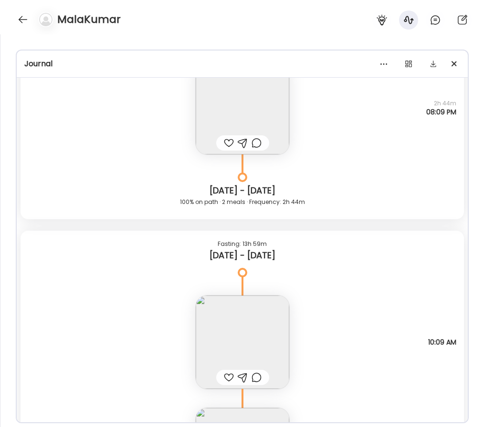
scroll to position [5692, 0]
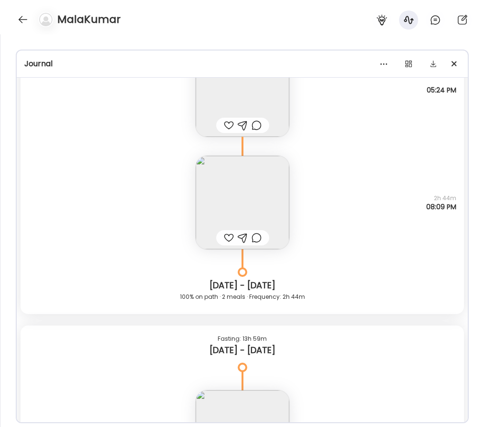
click at [255, 199] on img at bounding box center [242, 202] width 93 height 93
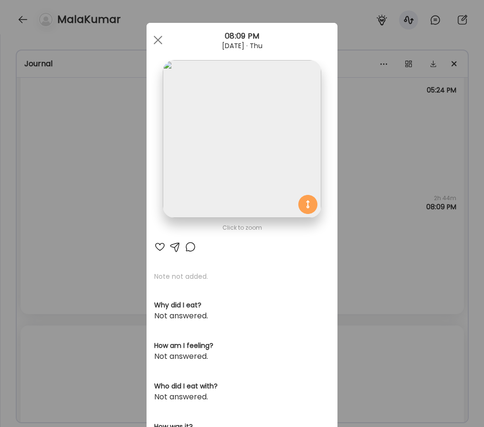
click at [65, 176] on div "Ate Coach Dashboard Wahoo! It’s official Take a moment to set up your Coach Pro…" at bounding box center [242, 213] width 484 height 427
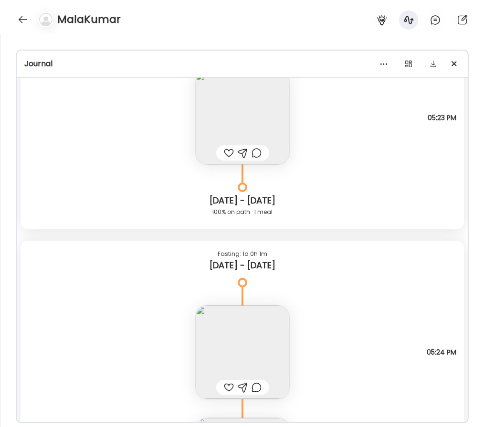
scroll to position [7187, 0]
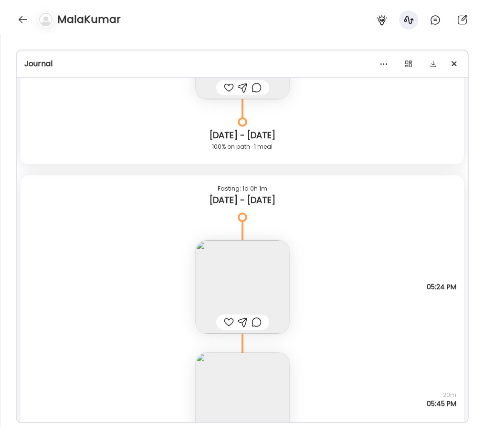
click at [253, 276] on img at bounding box center [242, 286] width 93 height 93
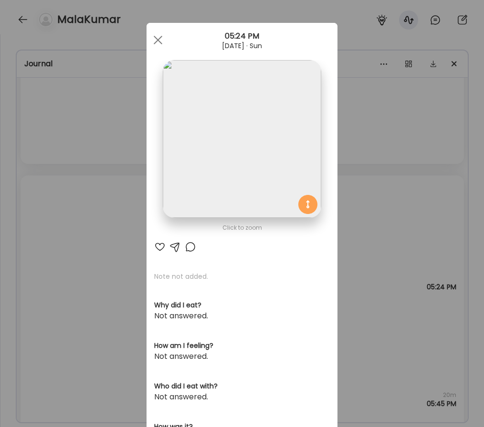
click at [385, 243] on div "Ate Coach Dashboard Wahoo! It’s official Take a moment to set up your Coach Pro…" at bounding box center [242, 213] width 484 height 427
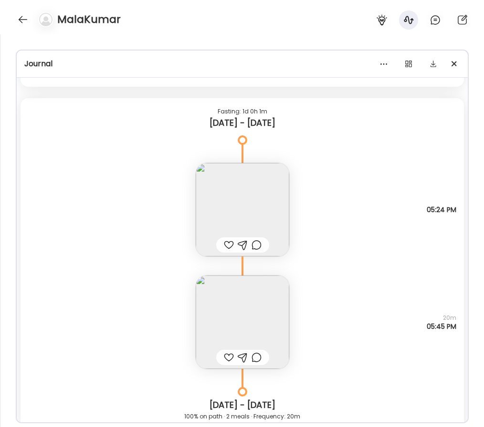
scroll to position [7264, 0]
